Goal: Information Seeking & Learning: Learn about a topic

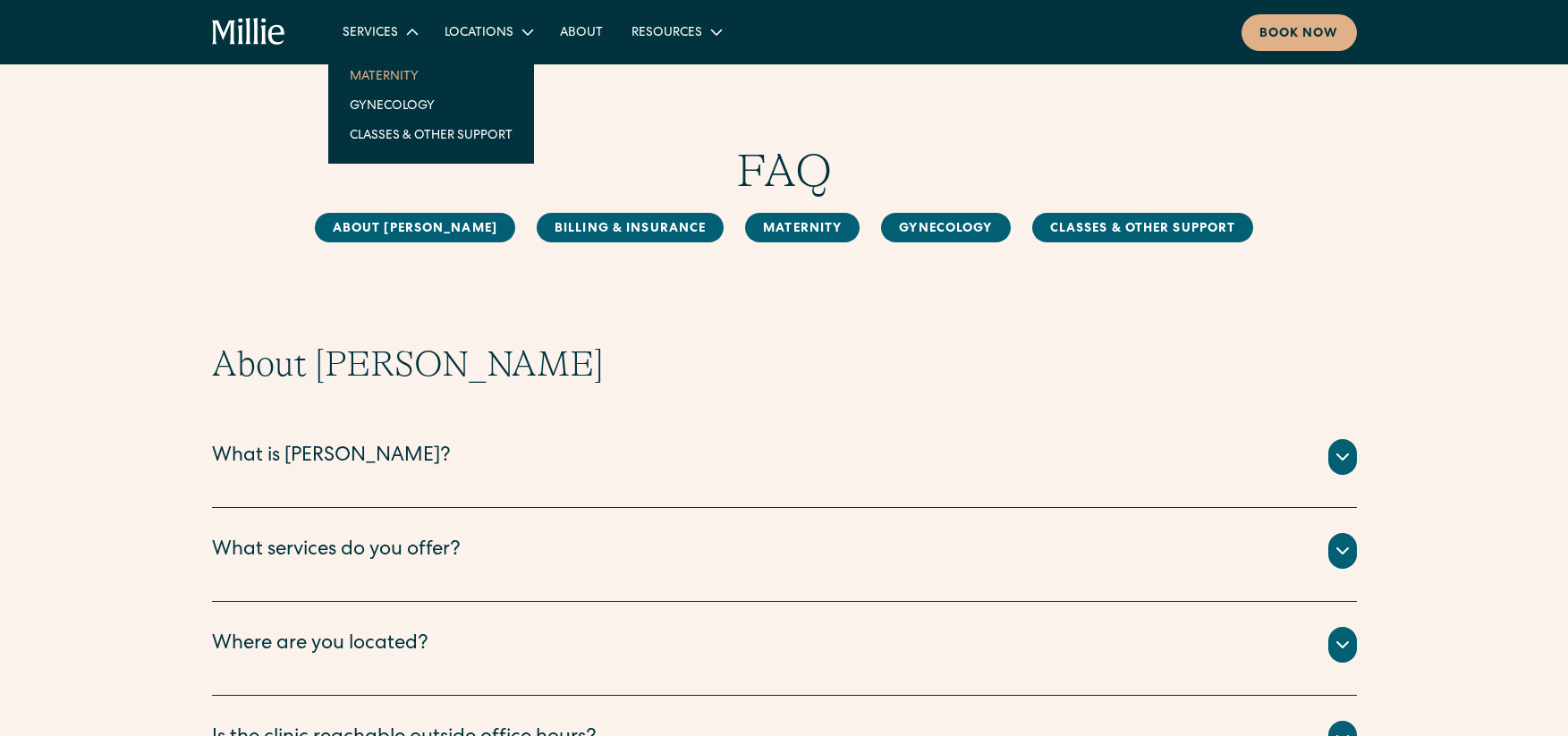
click at [388, 73] on link "Maternity" at bounding box center [431, 75] width 191 height 29
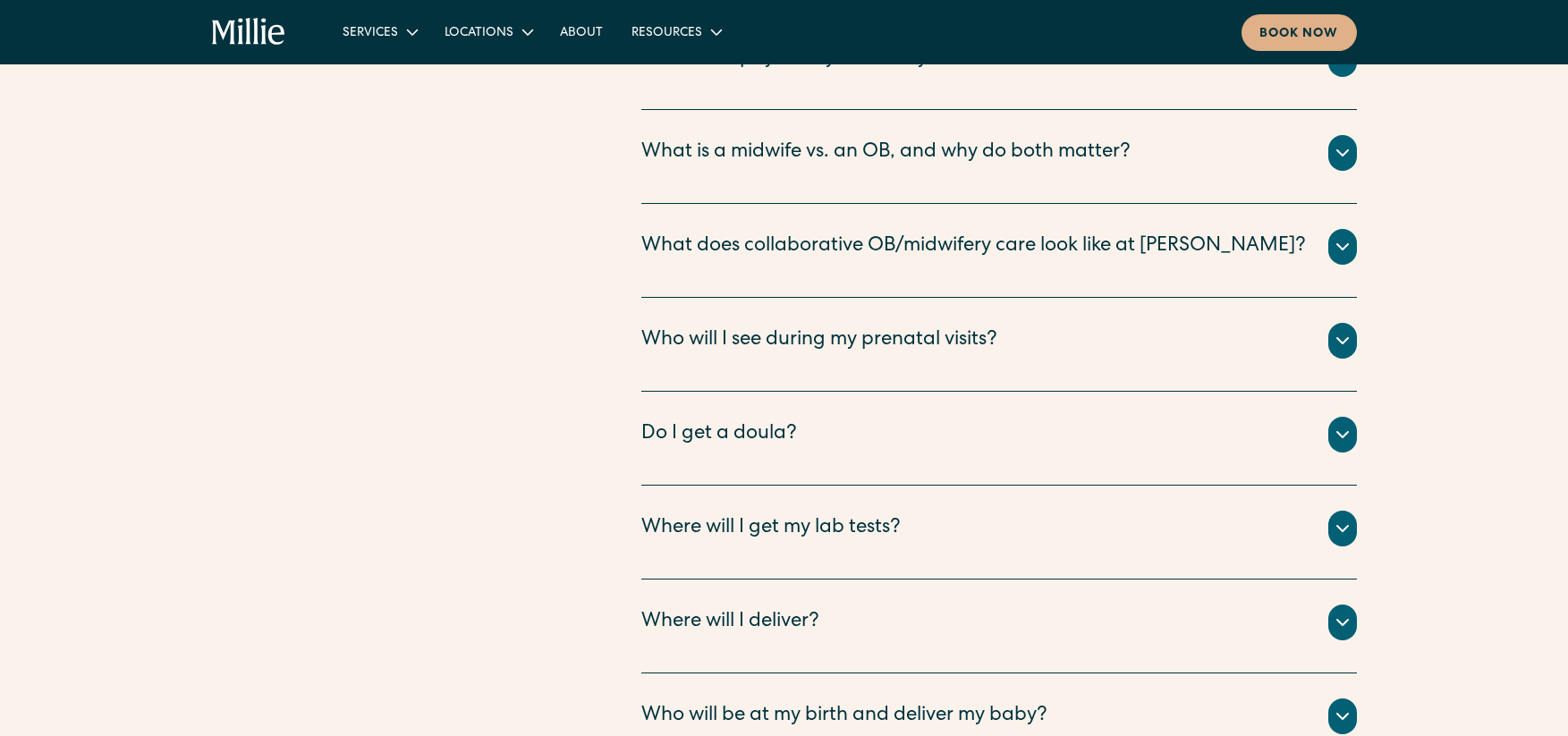
scroll to position [6263, 0]
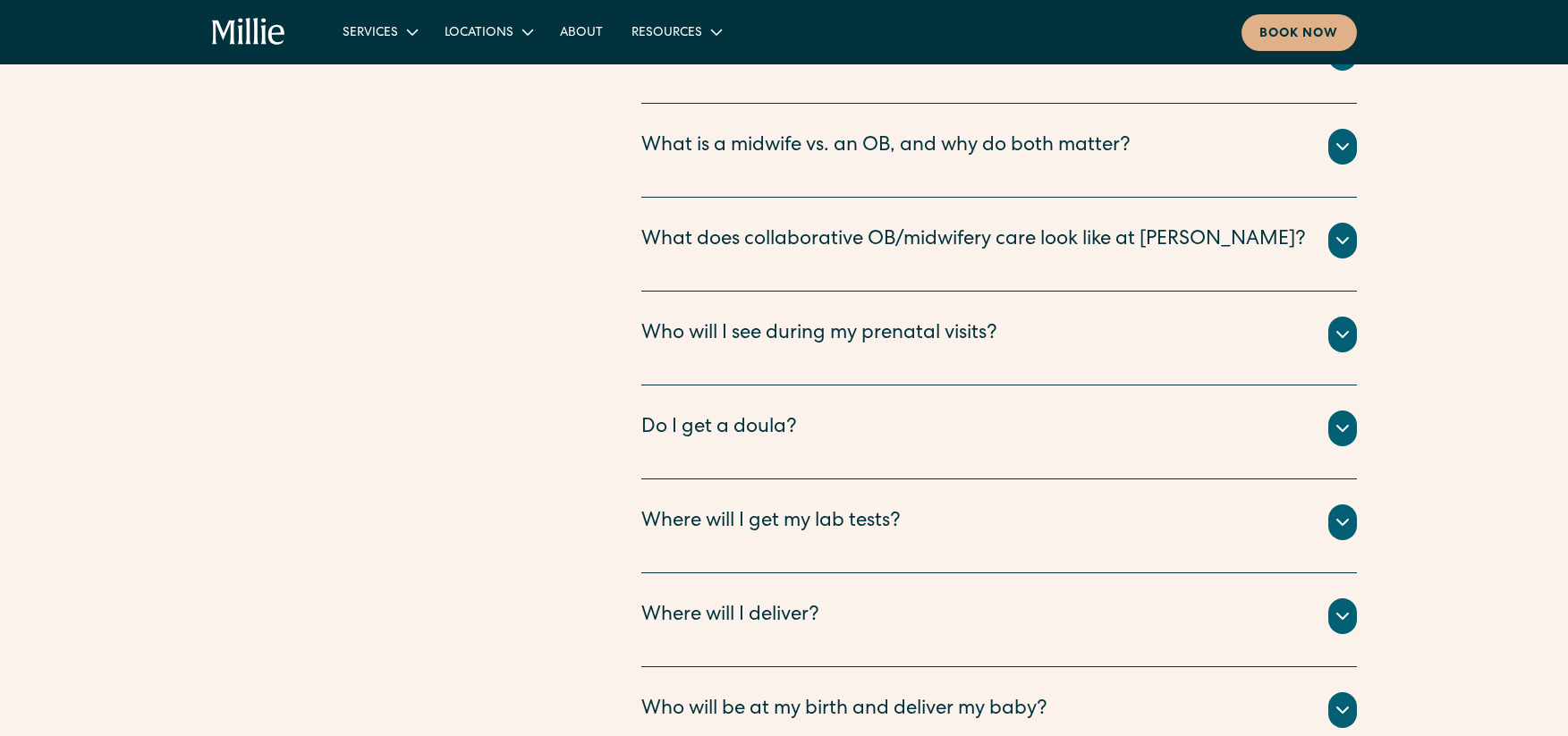
click at [1342, 418] on icon at bounding box center [1342, 428] width 21 height 21
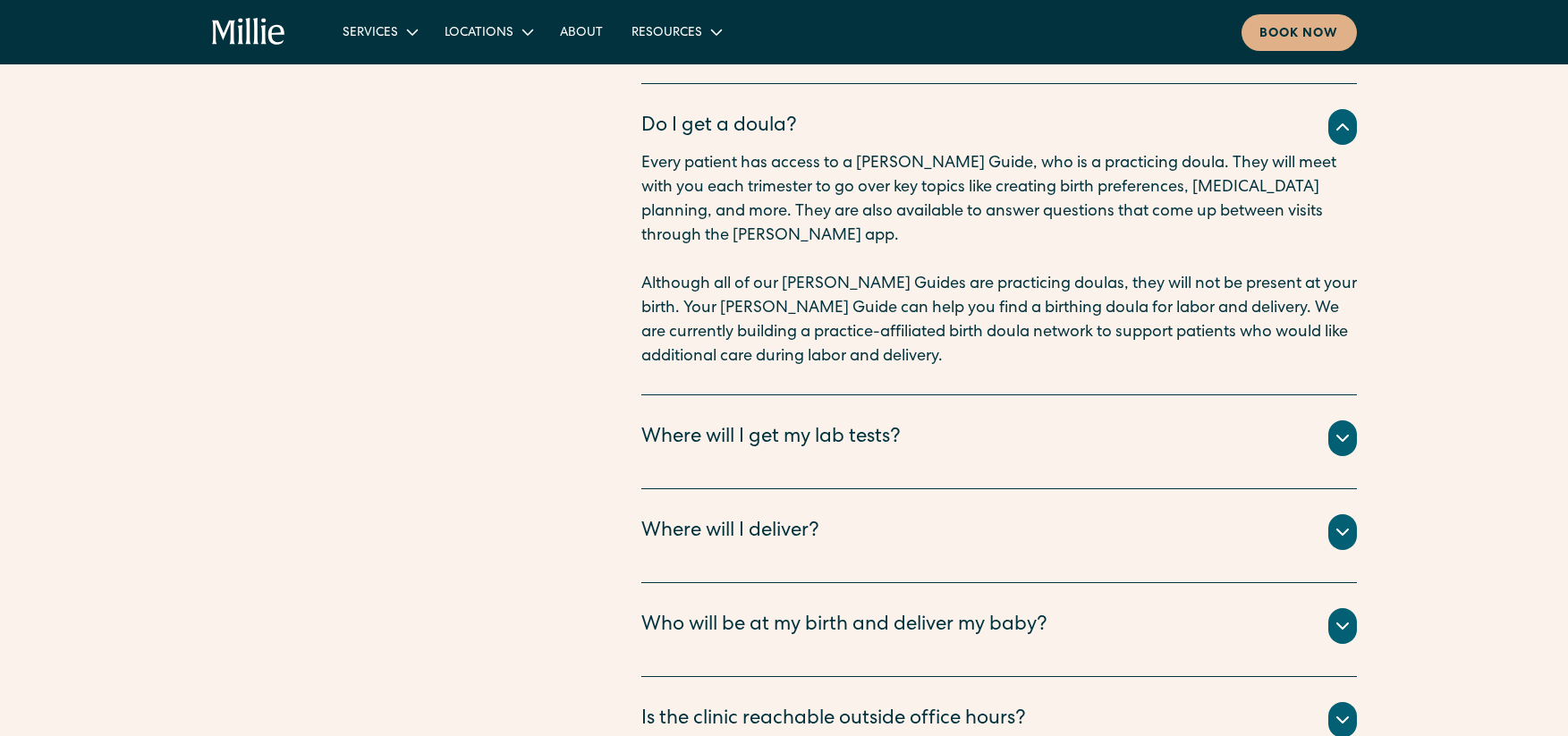
scroll to position [6621, 0]
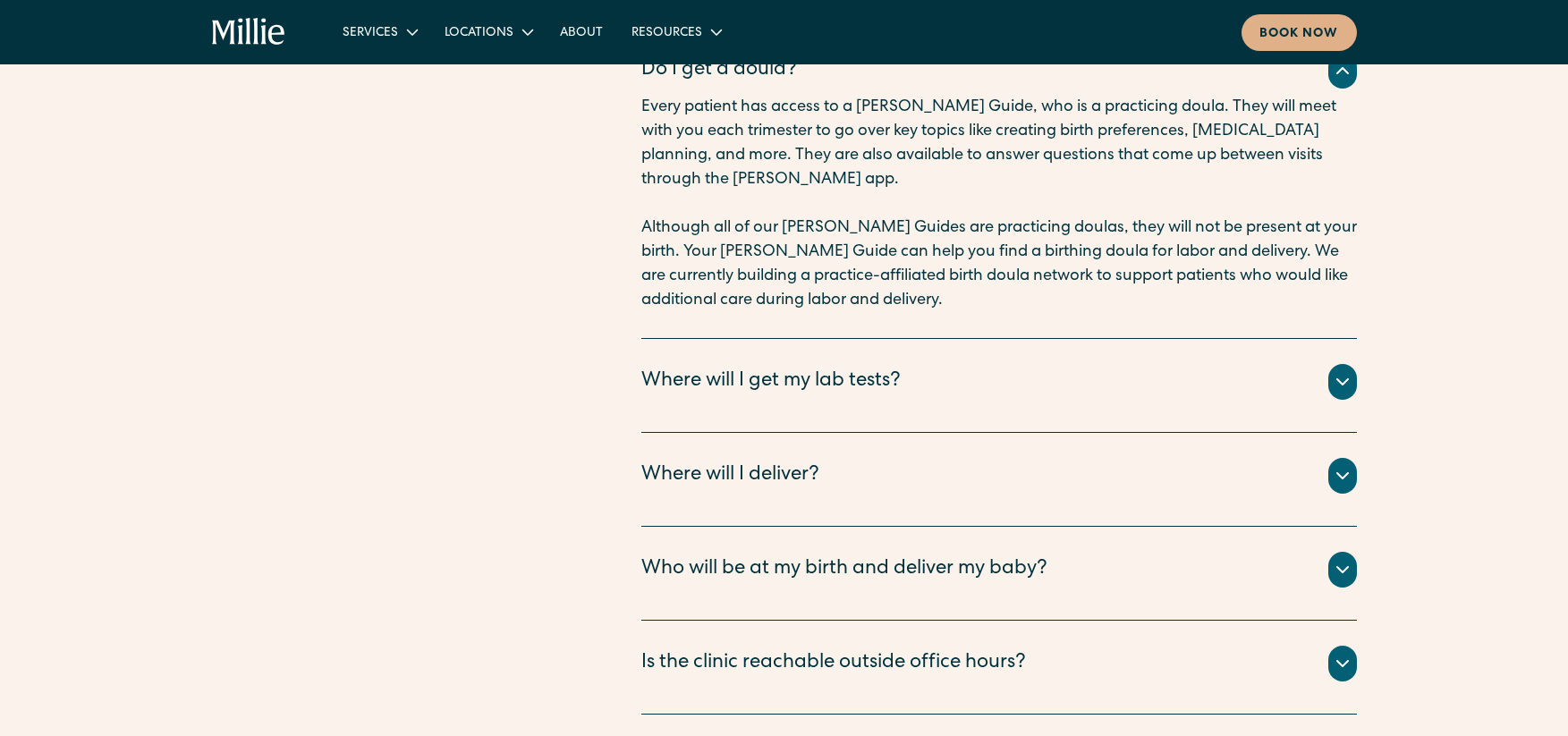
click at [1344, 653] on icon at bounding box center [1342, 663] width 21 height 21
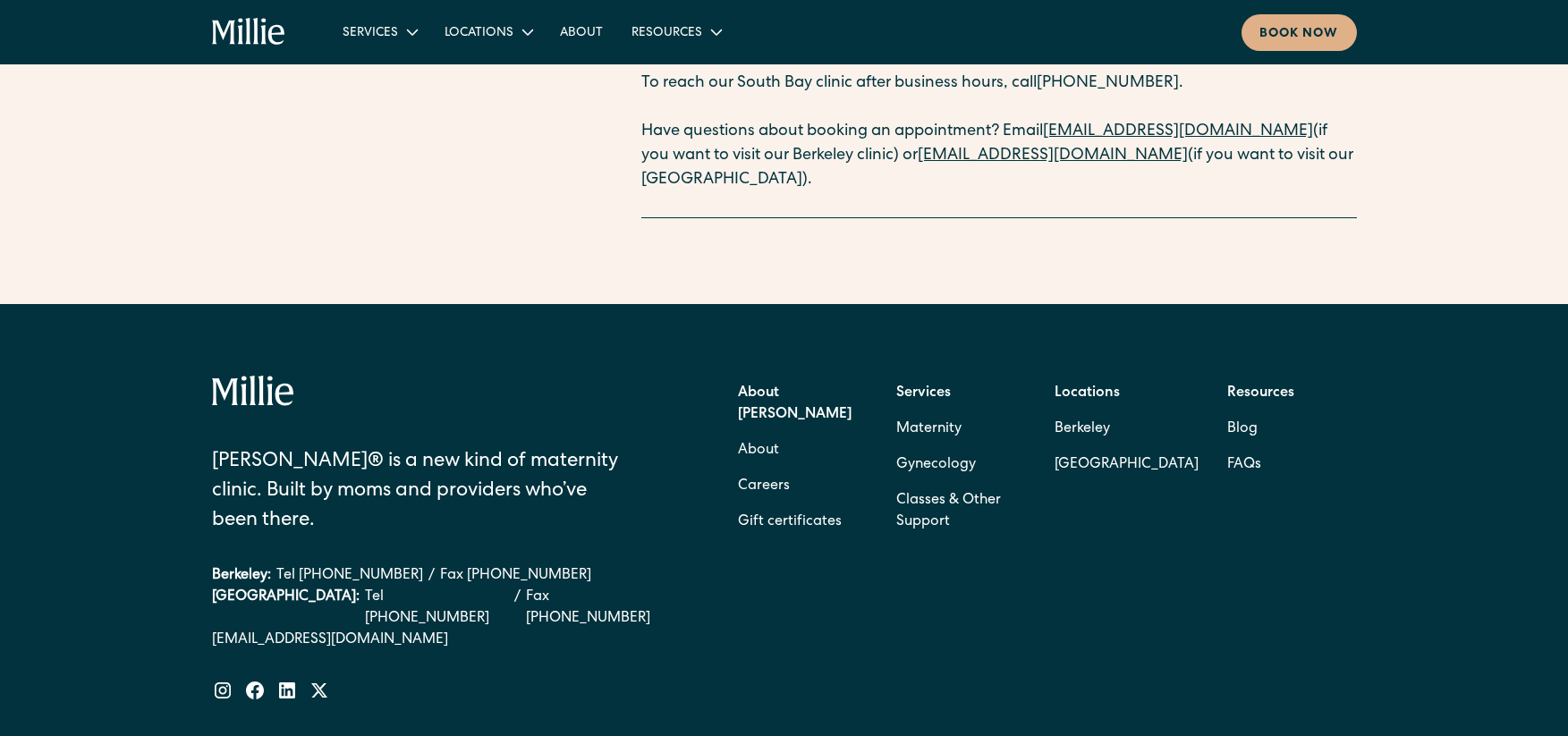
scroll to position [7337, 0]
